Goal: Information Seeking & Learning: Learn about a topic

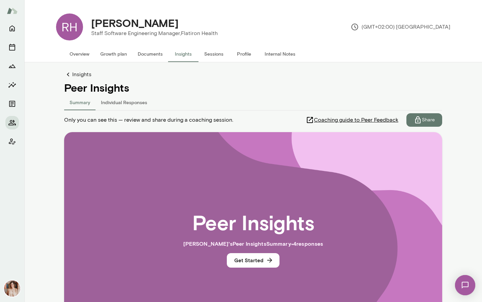
click at [153, 58] on button "Documents" at bounding box center [150, 54] width 36 height 16
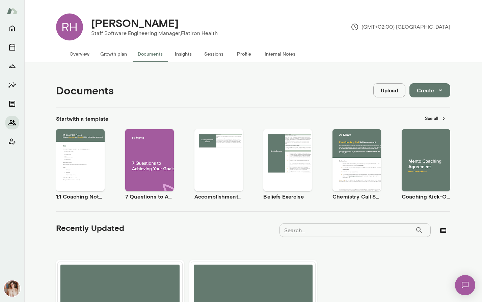
click at [11, 121] on icon "Members" at bounding box center [12, 123] width 8 height 8
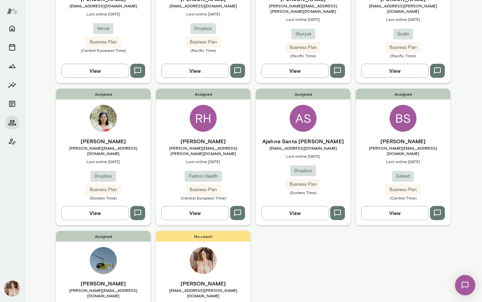
scroll to position [279, 0]
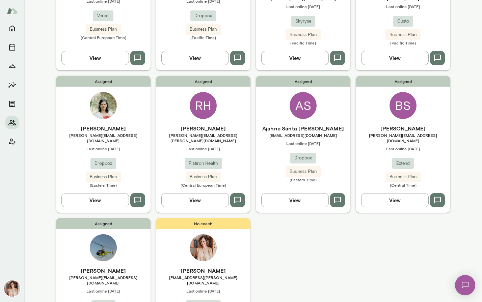
click at [113, 139] on div "[PERSON_NAME] [PERSON_NAME][EMAIL_ADDRESS][DOMAIN_NAME] Last online [DATE] Drop…" at bounding box center [103, 155] width 94 height 63
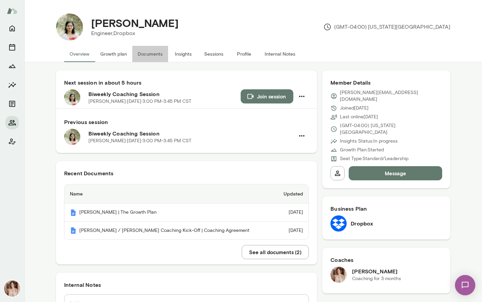
click at [151, 50] on button "Documents" at bounding box center [150, 54] width 36 height 16
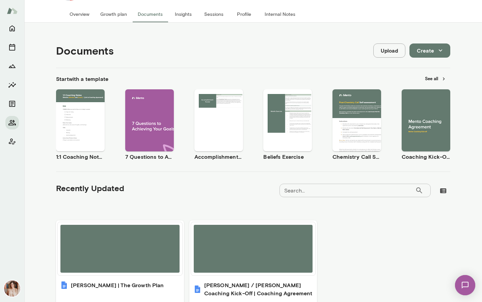
scroll to position [91, 0]
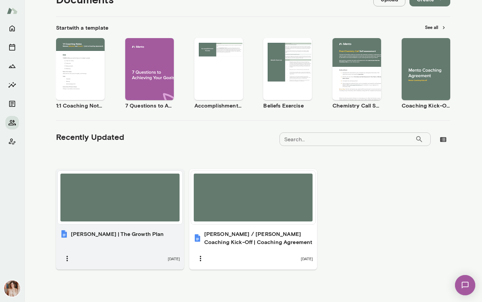
click at [129, 239] on div "[PERSON_NAME] | The Growth Plan [DATE]" at bounding box center [120, 248] width 128 height 44
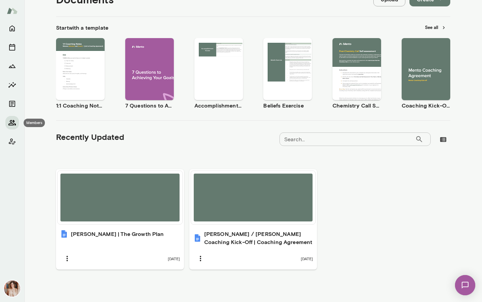
click at [15, 124] on icon "Members" at bounding box center [11, 122] width 7 height 5
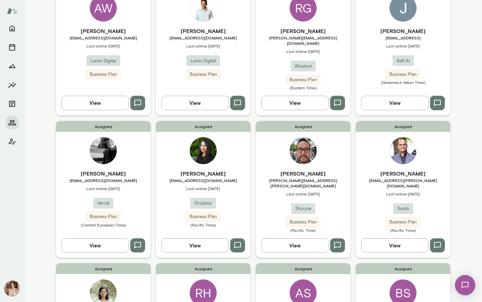
click at [263, 23] on div "Assigned [PERSON_NAME] Gonzaque [EMAIL_ADDRESS][DOMAIN_NAME] Last online [DATE]…" at bounding box center [303, 46] width 94 height 137
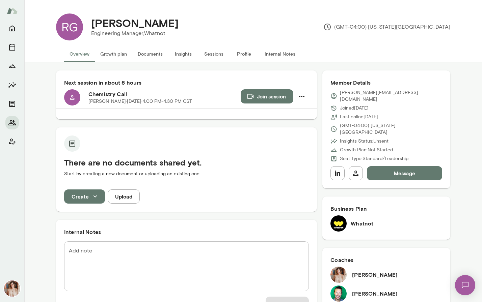
click at [240, 57] on button "Profile" at bounding box center [244, 54] width 30 height 16
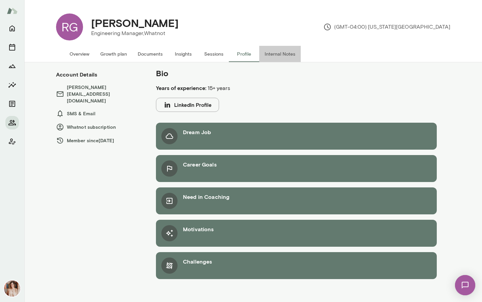
click at [278, 54] on button "Internal Notes" at bounding box center [279, 54] width 41 height 16
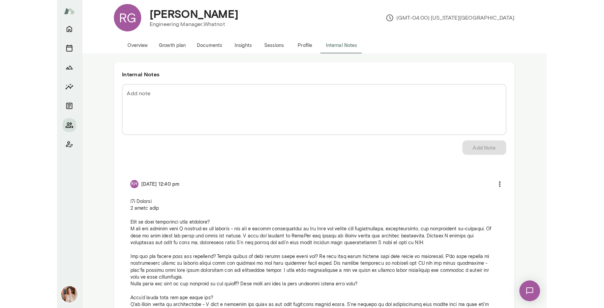
scroll to position [10, 0]
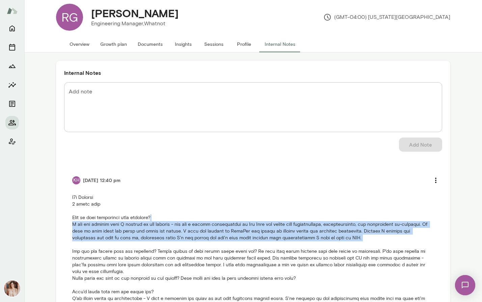
drag, startPoint x: 231, startPoint y: 215, endPoint x: 235, endPoint y: 243, distance: 28.6
click at [235, 243] on p at bounding box center [253, 288] width 362 height 189
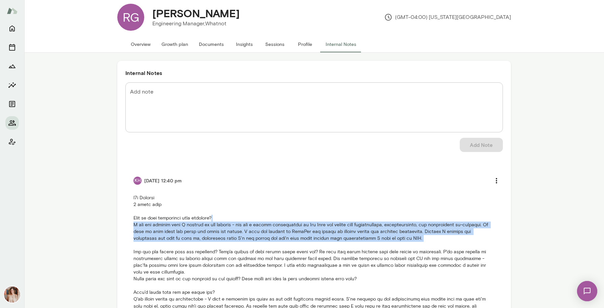
click at [147, 46] on button "Overview" at bounding box center [140, 44] width 31 height 16
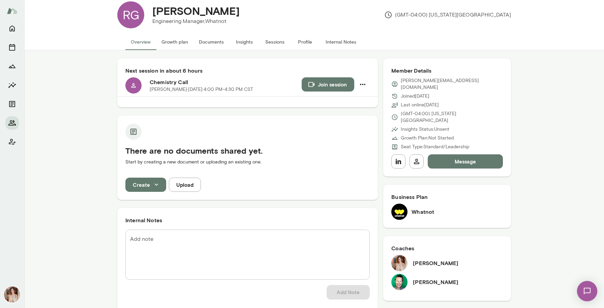
scroll to position [11, 0]
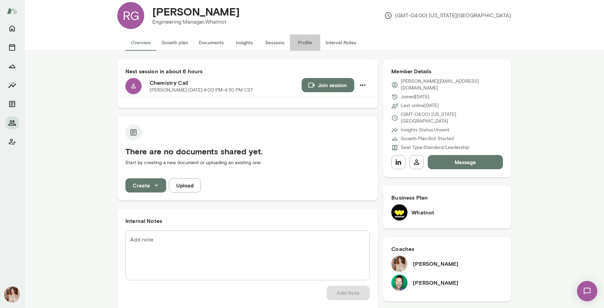
click at [308, 43] on button "Profile" at bounding box center [305, 42] width 30 height 16
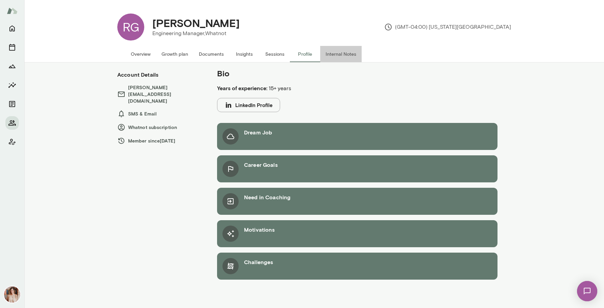
click at [331, 52] on button "Internal Notes" at bounding box center [340, 54] width 41 height 16
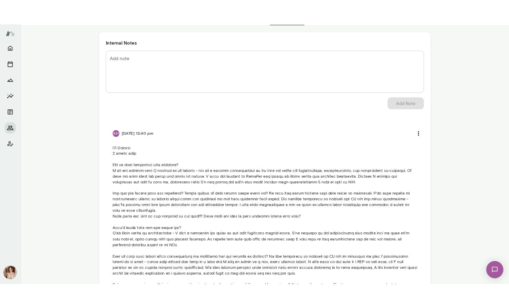
scroll to position [115, 0]
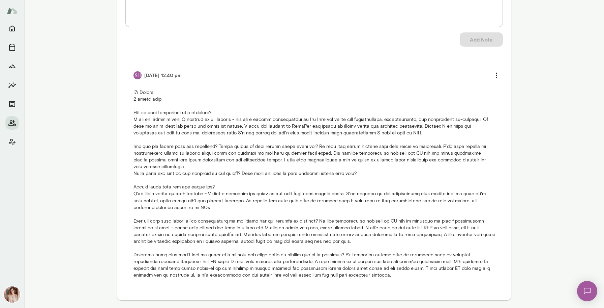
drag, startPoint x: 239, startPoint y: 126, endPoint x: 239, endPoint y: 141, distance: 15.5
click at [239, 141] on p at bounding box center [315, 183] width 362 height 189
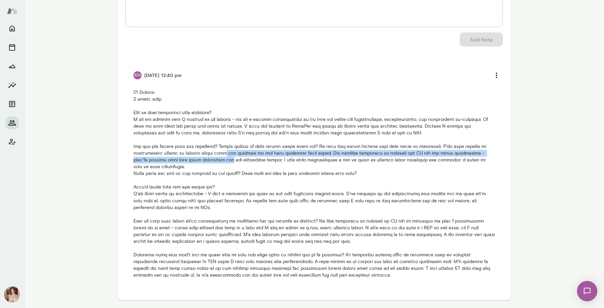
drag, startPoint x: 219, startPoint y: 151, endPoint x: 221, endPoint y: 156, distance: 5.9
click at [221, 156] on p at bounding box center [315, 183] width 362 height 189
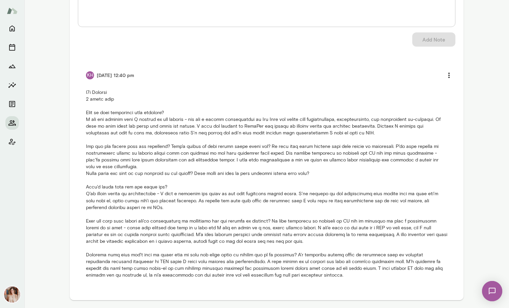
click at [384, 175] on p at bounding box center [267, 183] width 362 height 189
click at [303, 161] on p at bounding box center [267, 183] width 362 height 189
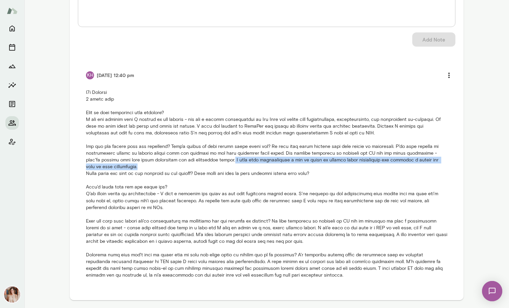
drag, startPoint x: 218, startPoint y: 159, endPoint x: 280, endPoint y: 169, distance: 62.5
click at [280, 169] on p at bounding box center [267, 183] width 362 height 189
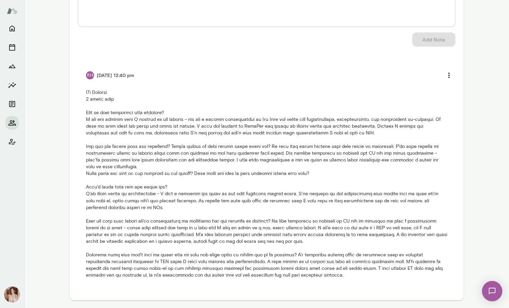
click at [167, 173] on p at bounding box center [267, 183] width 362 height 189
click at [149, 185] on p at bounding box center [267, 183] width 362 height 189
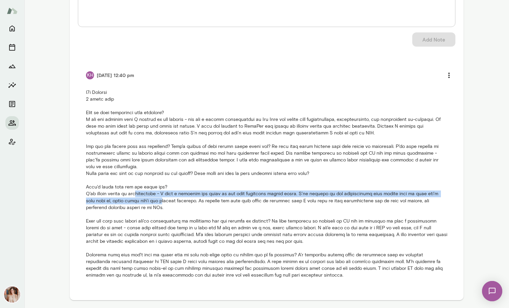
drag, startPoint x: 136, startPoint y: 195, endPoint x: 137, endPoint y: 203, distance: 7.8
click at [137, 203] on p at bounding box center [267, 183] width 362 height 189
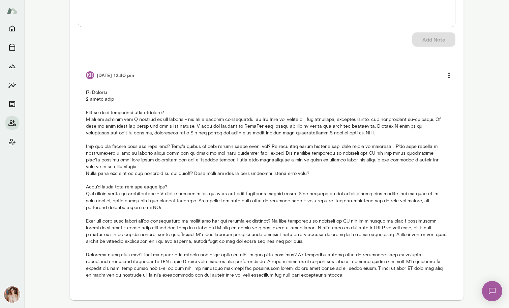
click at [164, 201] on p at bounding box center [267, 183] width 362 height 189
drag, startPoint x: 170, startPoint y: 202, endPoint x: 94, endPoint y: 199, distance: 75.3
click at [94, 199] on p at bounding box center [267, 183] width 362 height 189
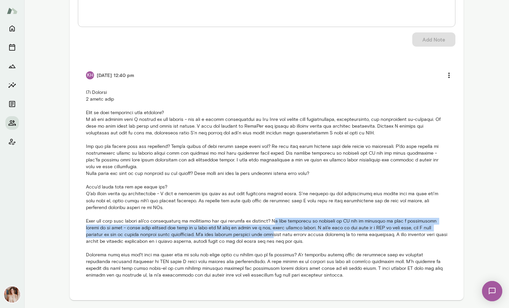
drag, startPoint x: 287, startPoint y: 219, endPoint x: 285, endPoint y: 235, distance: 15.6
click at [285, 235] on p at bounding box center [267, 183] width 362 height 189
click at [329, 228] on p at bounding box center [267, 183] width 362 height 189
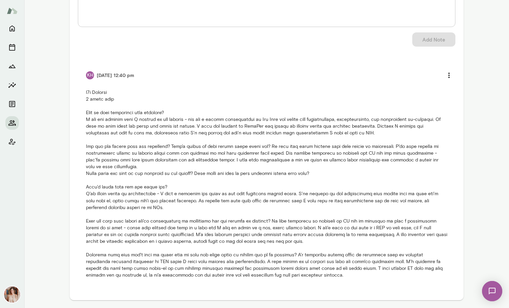
click at [260, 232] on p at bounding box center [267, 183] width 362 height 189
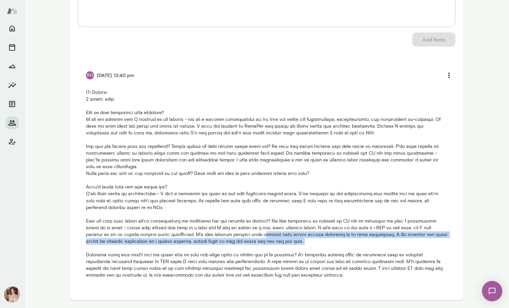
drag, startPoint x: 278, startPoint y: 236, endPoint x: 333, endPoint y: 248, distance: 56.4
click at [333, 248] on p at bounding box center [267, 183] width 362 height 189
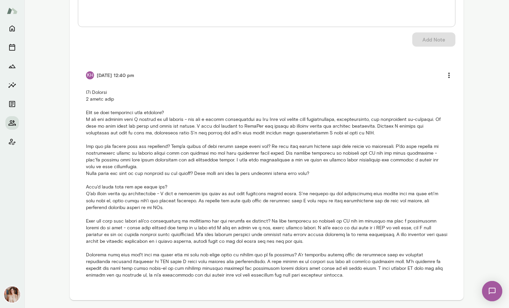
click at [335, 260] on p at bounding box center [267, 183] width 362 height 189
click at [336, 277] on p at bounding box center [267, 183] width 362 height 189
drag, startPoint x: 156, startPoint y: 272, endPoint x: 157, endPoint y: 280, distance: 7.8
click at [157, 280] on li "KH [DATE] 12:40 pm" at bounding box center [267, 173] width 378 height 226
click at [187, 274] on p at bounding box center [267, 183] width 362 height 189
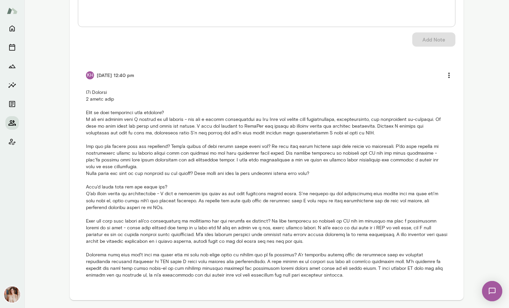
click at [10, 122] on icon "Members" at bounding box center [11, 122] width 7 height 5
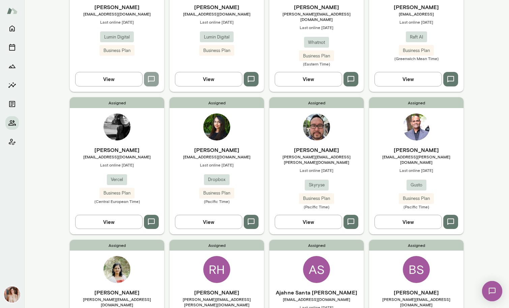
click at [150, 76] on icon "button" at bounding box center [151, 79] width 7 height 6
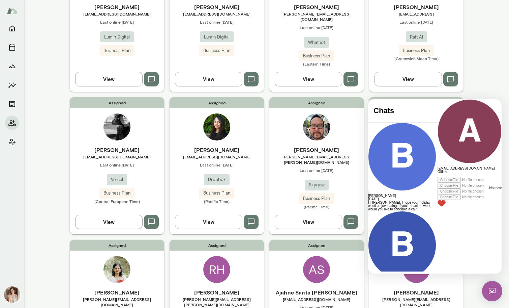
click at [489, 291] on img at bounding box center [492, 291] width 20 height 20
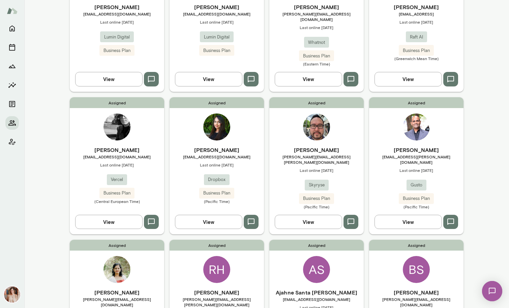
click at [143, 15] on span "[EMAIL_ADDRESS][DOMAIN_NAME]" at bounding box center [117, 13] width 94 height 5
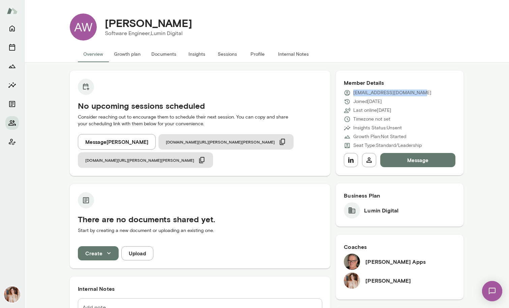
drag, startPoint x: 415, startPoint y: 91, endPoint x: 353, endPoint y: 92, distance: 61.7
click at [353, 92] on div "[EMAIL_ADDRESS][DOMAIN_NAME]" at bounding box center [400, 92] width 112 height 7
copy p "[EMAIL_ADDRESS][DOMAIN_NAME]"
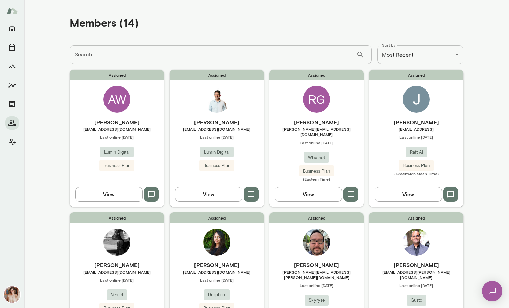
click at [221, 127] on span "[EMAIL_ADDRESS][DOMAIN_NAME]" at bounding box center [217, 128] width 94 height 5
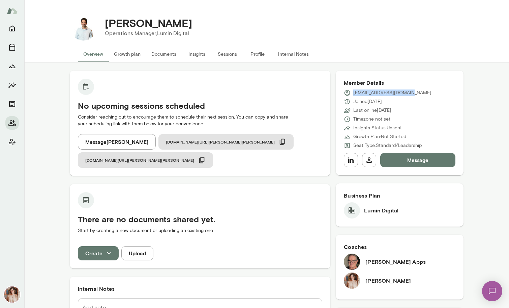
drag, startPoint x: 409, startPoint y: 94, endPoint x: 352, endPoint y: 96, distance: 57.0
click at [352, 96] on div "[EMAIL_ADDRESS][DOMAIN_NAME]" at bounding box center [400, 92] width 112 height 7
copy p "[EMAIL_ADDRESS][DOMAIN_NAME]"
click at [13, 117] on button "Members" at bounding box center [11, 122] width 13 height 13
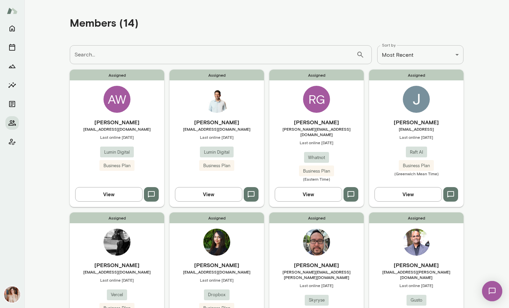
click at [151, 122] on h6 "[PERSON_NAME]" at bounding box center [117, 122] width 94 height 8
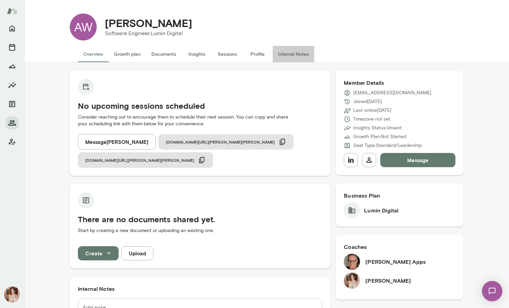
click at [291, 56] on button "Internal Notes" at bounding box center [293, 54] width 41 height 16
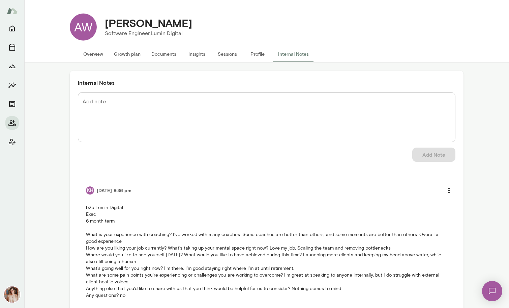
scroll to position [21, 0]
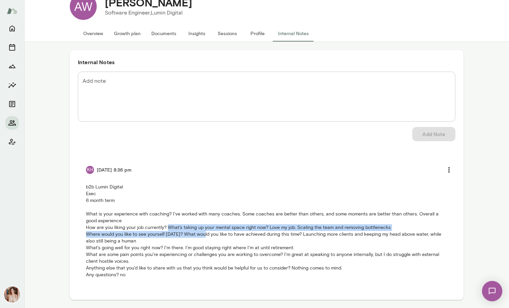
drag, startPoint x: 168, startPoint y: 226, endPoint x: 200, endPoint y: 233, distance: 32.6
click at [200, 233] on p "b2b Lumin Digital Exec 6 month term What is your experience with coaching? I've…" at bounding box center [267, 230] width 362 height 94
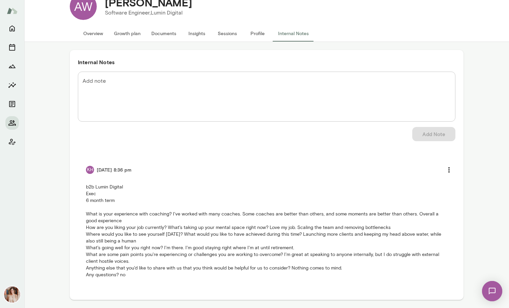
click at [303, 237] on p "b2b Lumin Digital Exec 6 month term What is your experience with coaching? I've…" at bounding box center [267, 230] width 362 height 94
drag, startPoint x: 313, startPoint y: 234, endPoint x: 314, endPoint y: 238, distance: 4.5
click at [314, 238] on p "b2b Lumin Digital Exec 6 month term What is your experience with coaching? I've…" at bounding box center [267, 230] width 362 height 94
click at [178, 246] on p "b2b Lumin Digital Exec 6 month term What is your experience with coaching? I've…" at bounding box center [267, 230] width 362 height 94
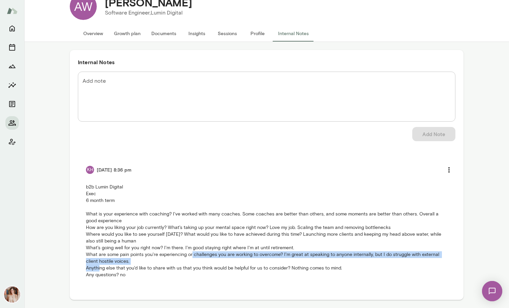
drag, startPoint x: 177, startPoint y: 255, endPoint x: 178, endPoint y: 258, distance: 3.5
click at [178, 258] on p "b2b Lumin Digital Exec 6 month term What is your experience with coaching? I've…" at bounding box center [267, 230] width 362 height 94
click at [405, 255] on p "b2b Lumin Digital Exec 6 month term What is your experience with coaching? I've…" at bounding box center [267, 230] width 362 height 94
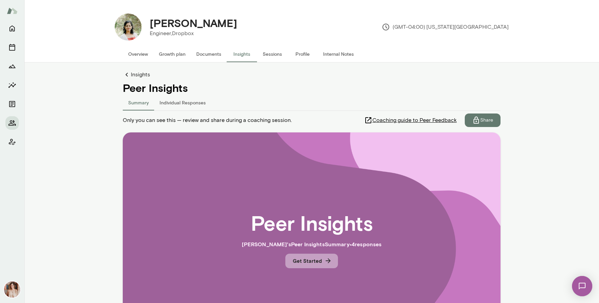
click at [315, 260] on button "Get Started" at bounding box center [311, 260] width 53 height 14
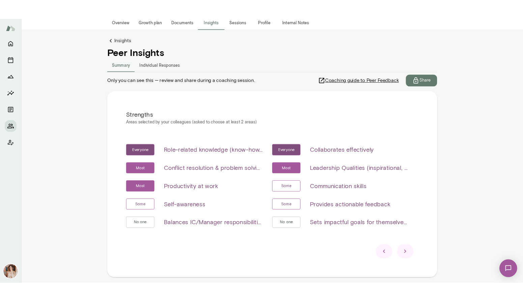
scroll to position [78, 0]
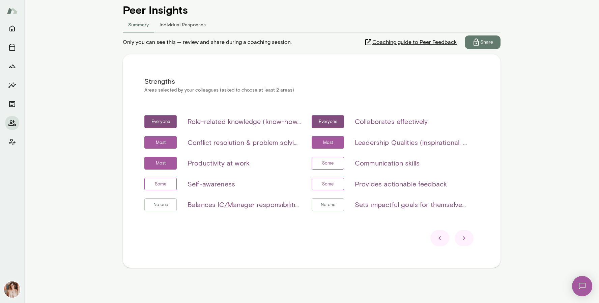
click at [464, 236] on icon at bounding box center [464, 238] width 8 height 8
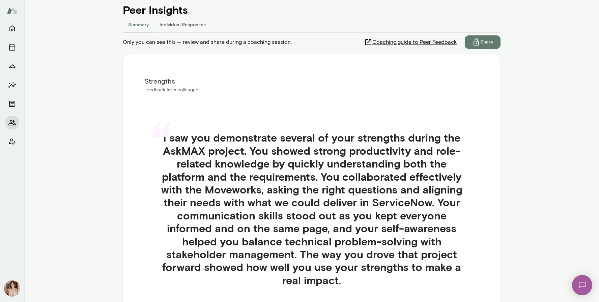
click at [190, 23] on button "Individual Responses" at bounding box center [182, 24] width 57 height 16
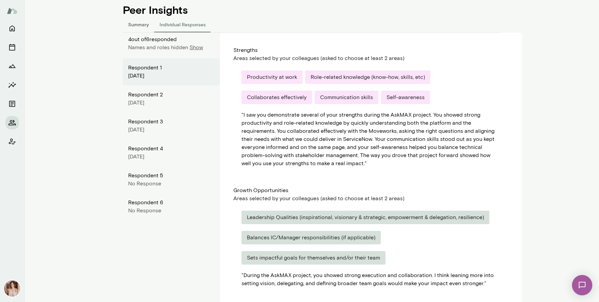
click at [190, 23] on button "Individual Responses" at bounding box center [182, 24] width 57 height 16
click at [146, 22] on button "Summary" at bounding box center [138, 24] width 31 height 16
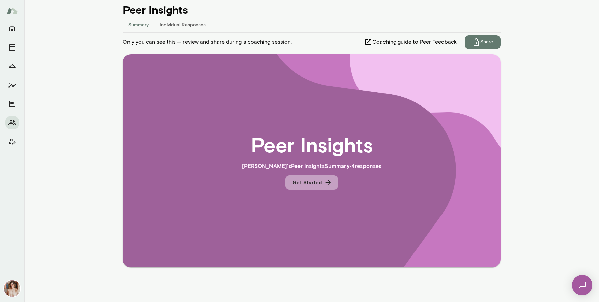
click at [298, 179] on button "Get Started" at bounding box center [311, 182] width 53 height 14
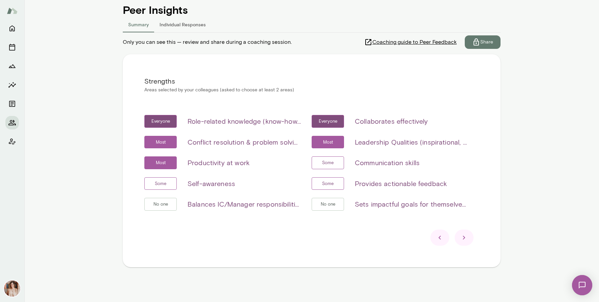
click at [467, 241] on icon at bounding box center [464, 238] width 8 height 8
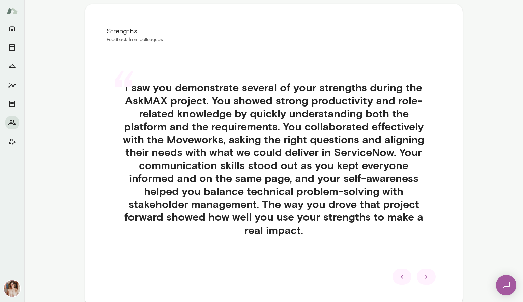
scroll to position [168, 0]
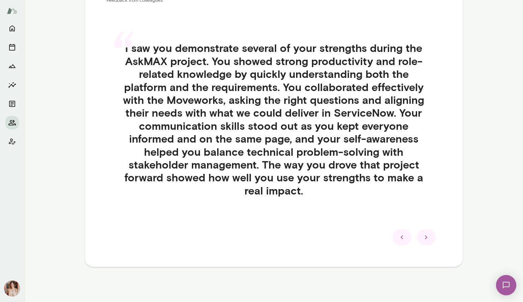
click at [432, 242] on div at bounding box center [426, 237] width 19 height 16
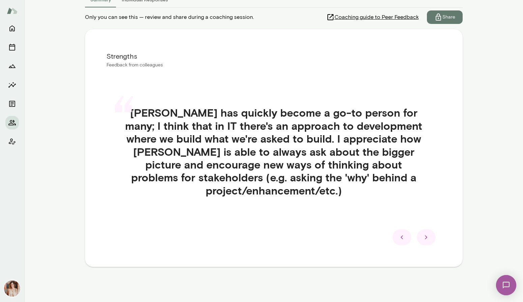
scroll to position [103, 0]
click at [430, 237] on div at bounding box center [426, 237] width 19 height 16
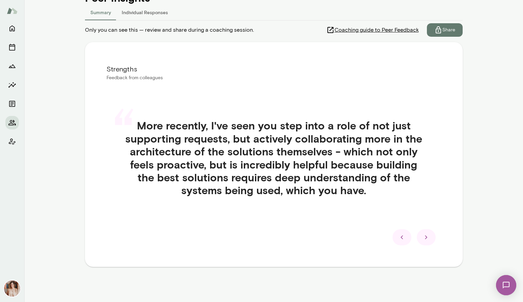
click at [430, 237] on div at bounding box center [426, 237] width 19 height 16
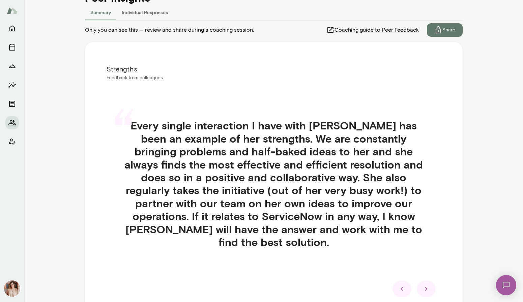
scroll to position [129, 0]
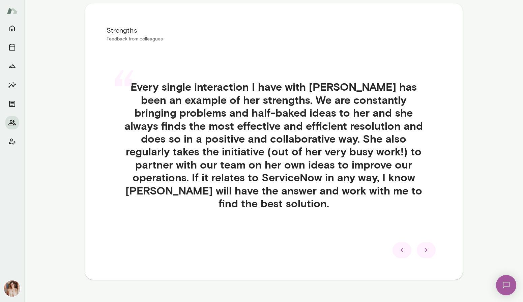
click at [430, 246] on icon at bounding box center [426, 250] width 8 height 8
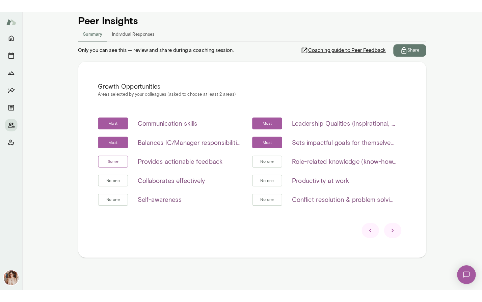
scroll to position [78, 0]
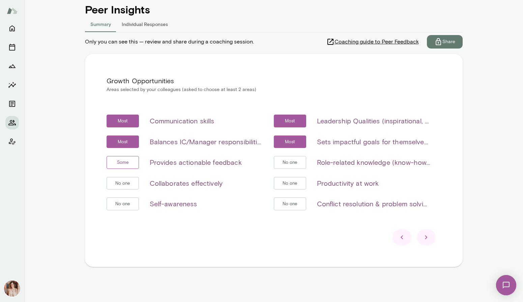
click at [421, 238] on div at bounding box center [426, 237] width 19 height 16
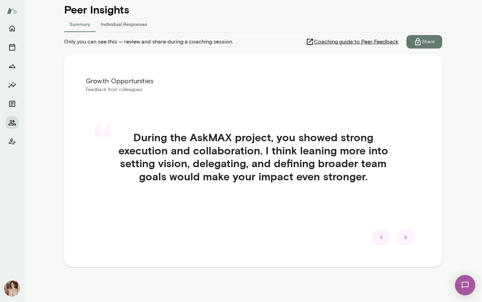
click at [403, 238] on icon at bounding box center [405, 237] width 8 height 8
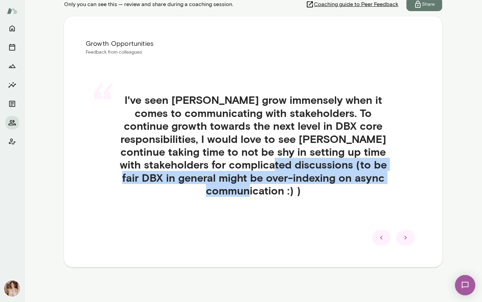
drag, startPoint x: 313, startPoint y: 161, endPoint x: 319, endPoint y: 188, distance: 27.5
click at [319, 188] on h4 "I've seen Geetika grow immensely when it comes to communicating with stakeholde…" at bounding box center [253, 145] width 302 height 104
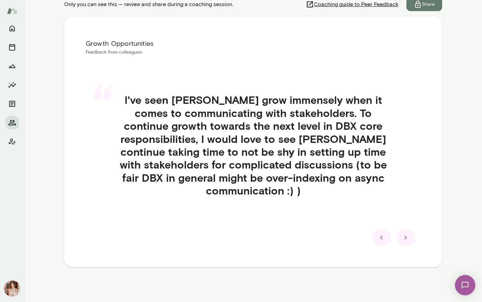
click at [410, 241] on div at bounding box center [405, 238] width 19 height 16
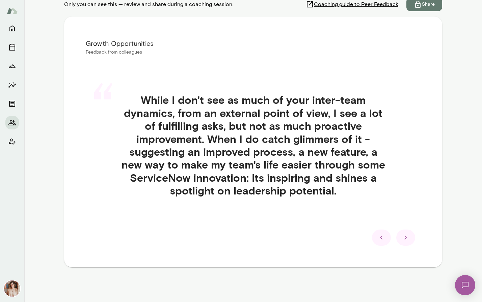
click at [255, 178] on h4 "While I don't see as much of your inter-team dynamics, from an external point o…" at bounding box center [253, 145] width 302 height 104
click at [237, 193] on h4 "While I don't see as much of your inter-team dynamics, from an external point o…" at bounding box center [253, 145] width 302 height 104
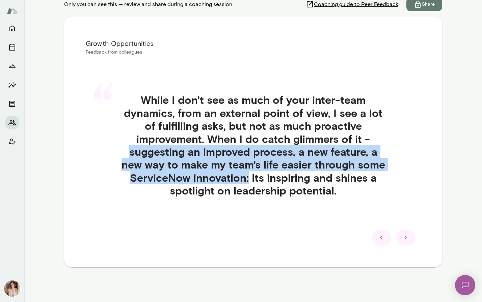
drag, startPoint x: 126, startPoint y: 152, endPoint x: 249, endPoint y: 173, distance: 124.9
click at [249, 173] on h4 "While I don't see as much of your inter-team dynamics, from an external point o…" at bounding box center [253, 145] width 302 height 104
copy h4 "suggesting an improved process, a new feature, a new way to make my team's life…"
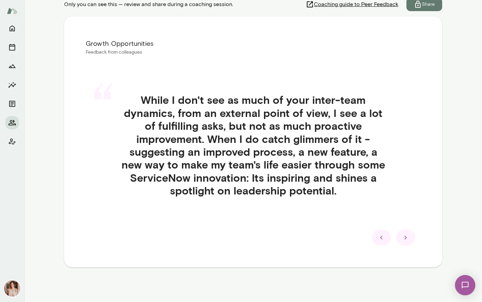
click at [400, 238] on div at bounding box center [405, 238] width 19 height 16
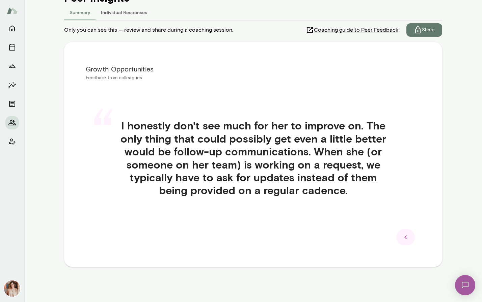
scroll to position [90, 0]
click at [126, 12] on button "Individual Responses" at bounding box center [123, 12] width 57 height 16
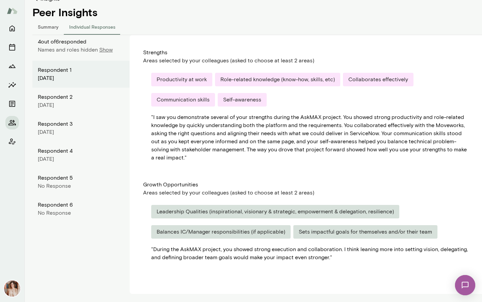
scroll to position [76, 0]
click at [103, 51] on p "Show" at bounding box center [105, 50] width 13 height 8
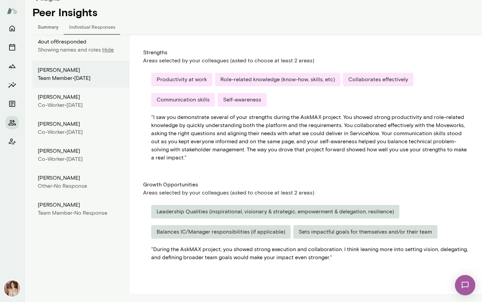
click at [86, 76] on div "Team Member • August 2025" at bounding box center [81, 78] width 86 height 8
click at [79, 103] on div "Co-worker • August 2025" at bounding box center [81, 105] width 86 height 8
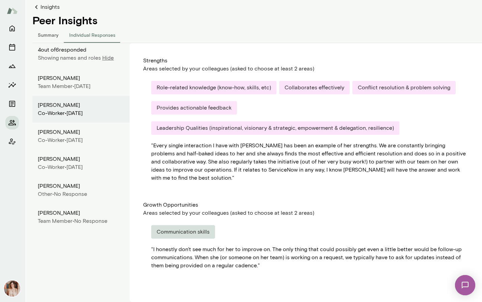
click at [66, 139] on div "Co-worker •" at bounding box center [52, 140] width 29 height 8
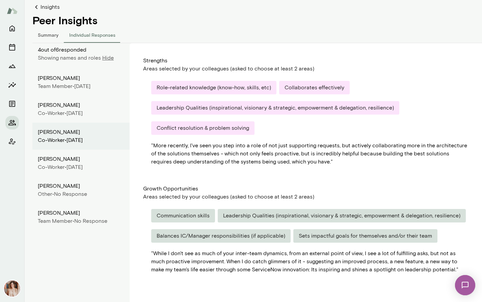
click at [62, 170] on div "Co-worker •" at bounding box center [52, 167] width 29 height 8
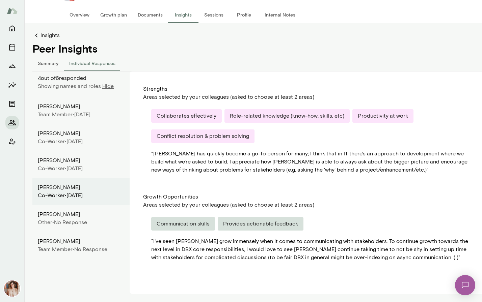
scroll to position [39, 0]
click at [53, 215] on div "Adam Jurevicius" at bounding box center [81, 214] width 86 height 8
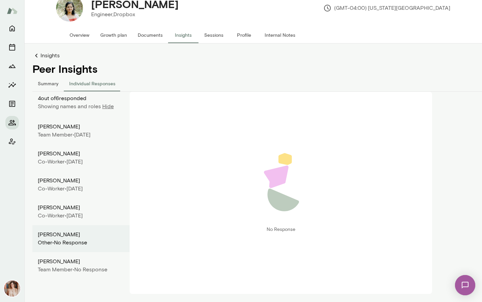
click at [54, 264] on div "Priyanka Chintala" at bounding box center [81, 262] width 86 height 8
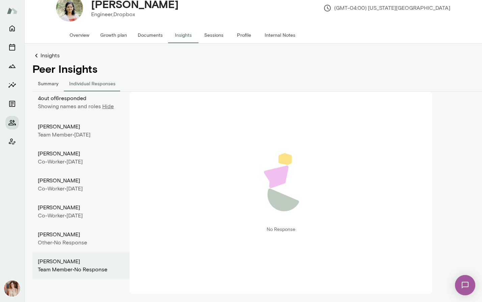
click at [37, 59] on icon at bounding box center [36, 56] width 8 height 8
